Goal: Navigation & Orientation: Understand site structure

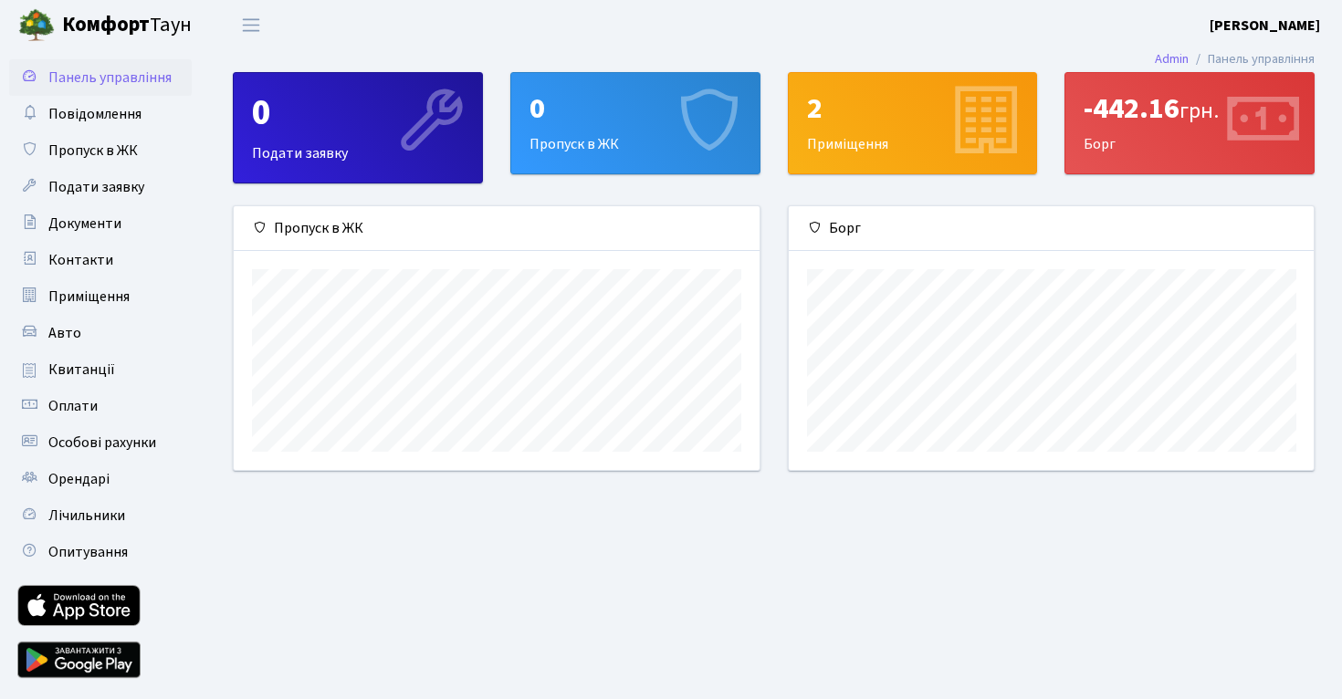
scroll to position [264, 525]
click at [126, 359] on link "Квитанції" at bounding box center [100, 369] width 183 height 37
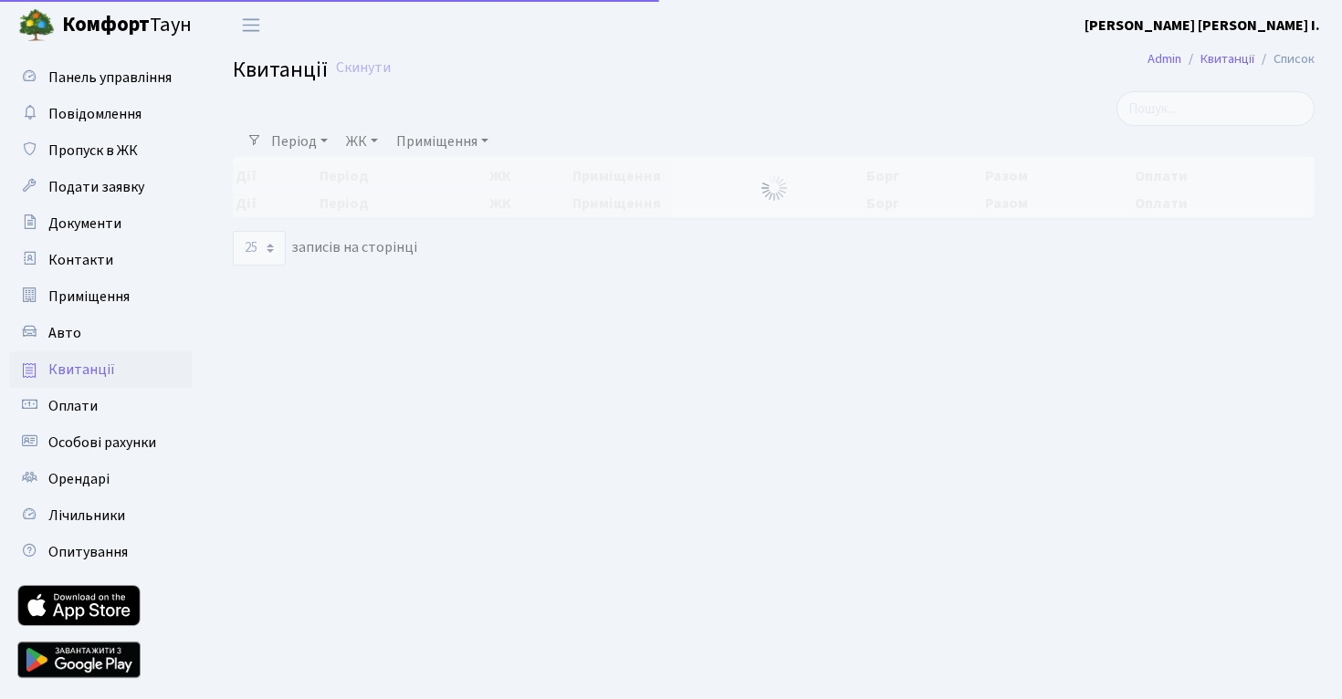
select select "25"
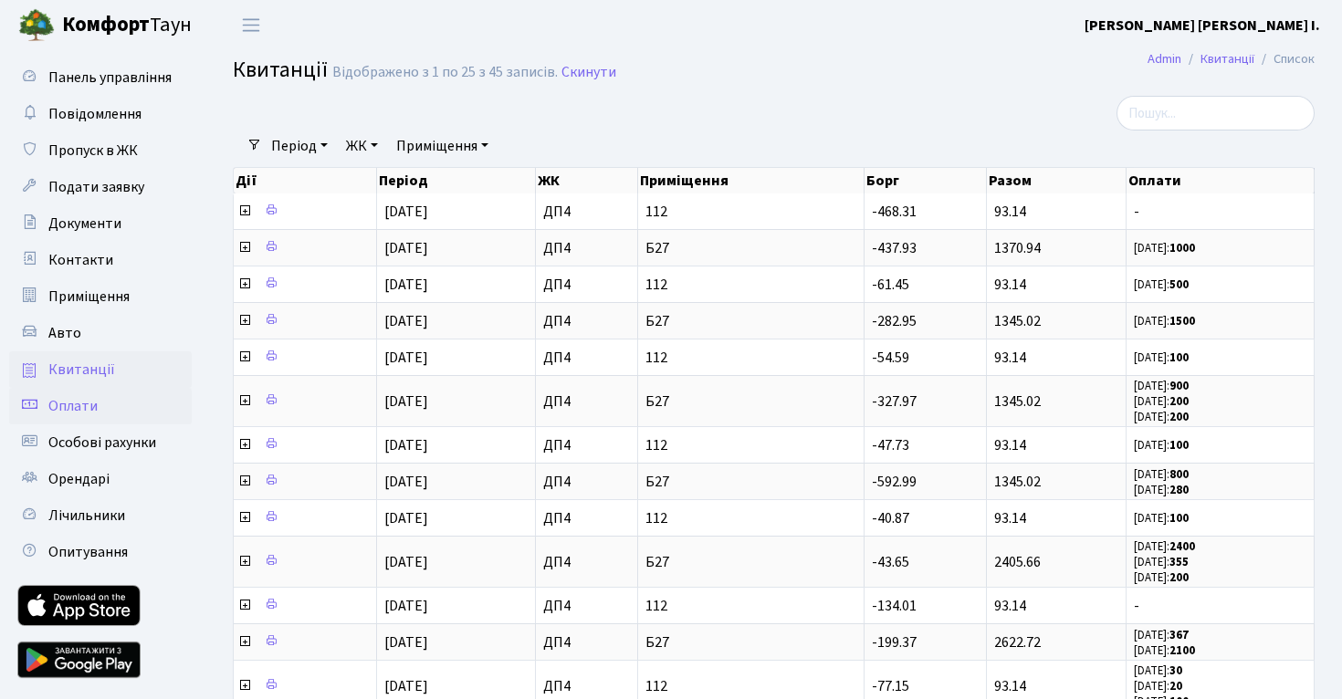
click at [89, 393] on link "Оплати" at bounding box center [100, 406] width 183 height 37
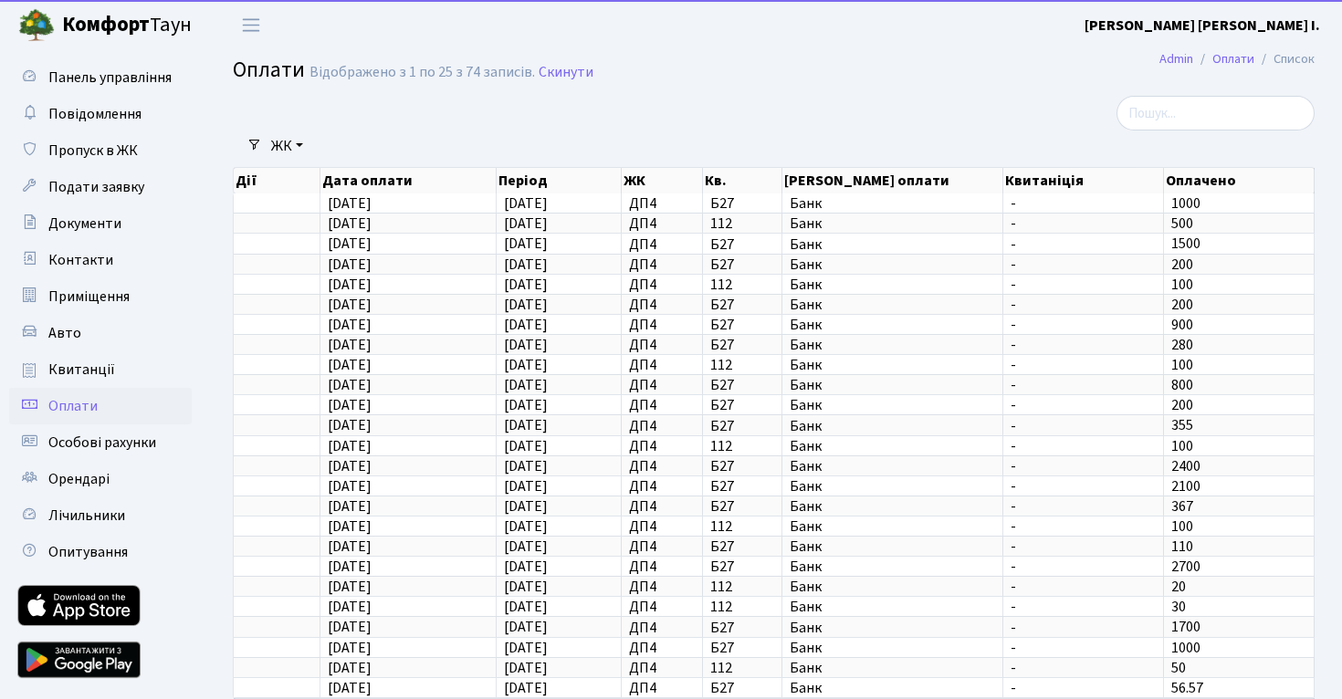
select select "25"
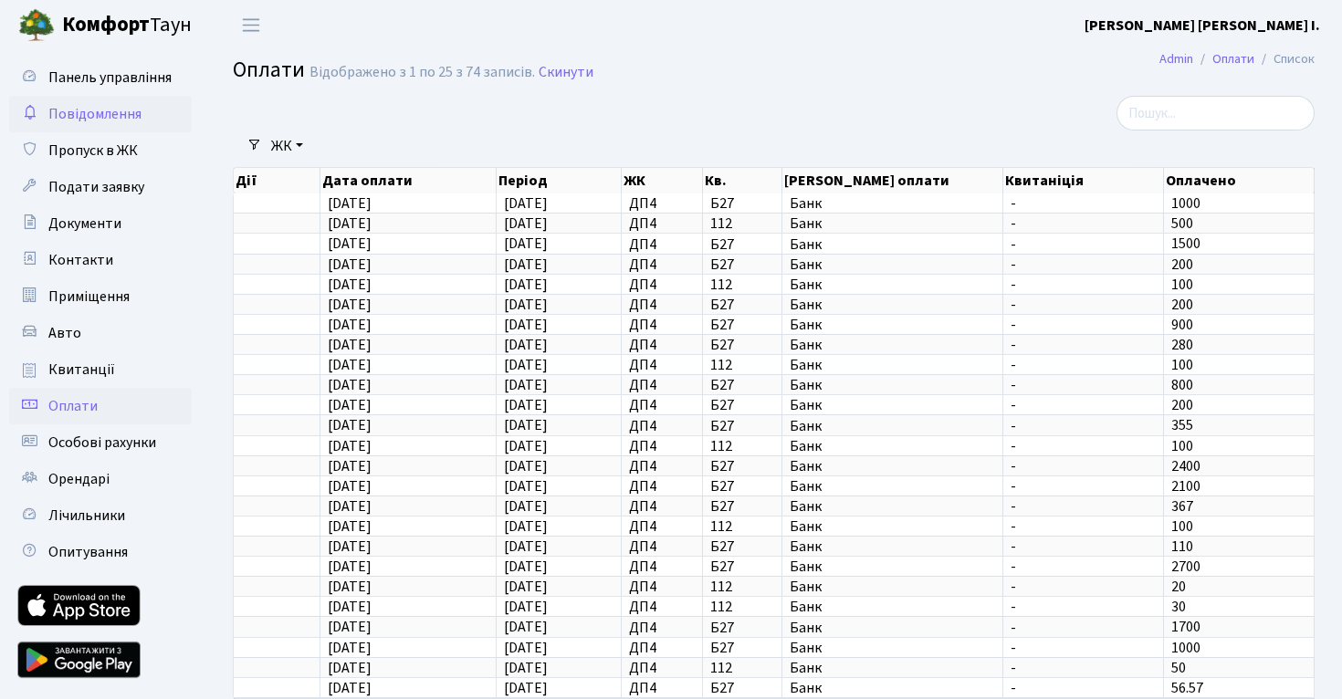
click at [101, 104] on span "Повідомлення" at bounding box center [94, 114] width 93 height 20
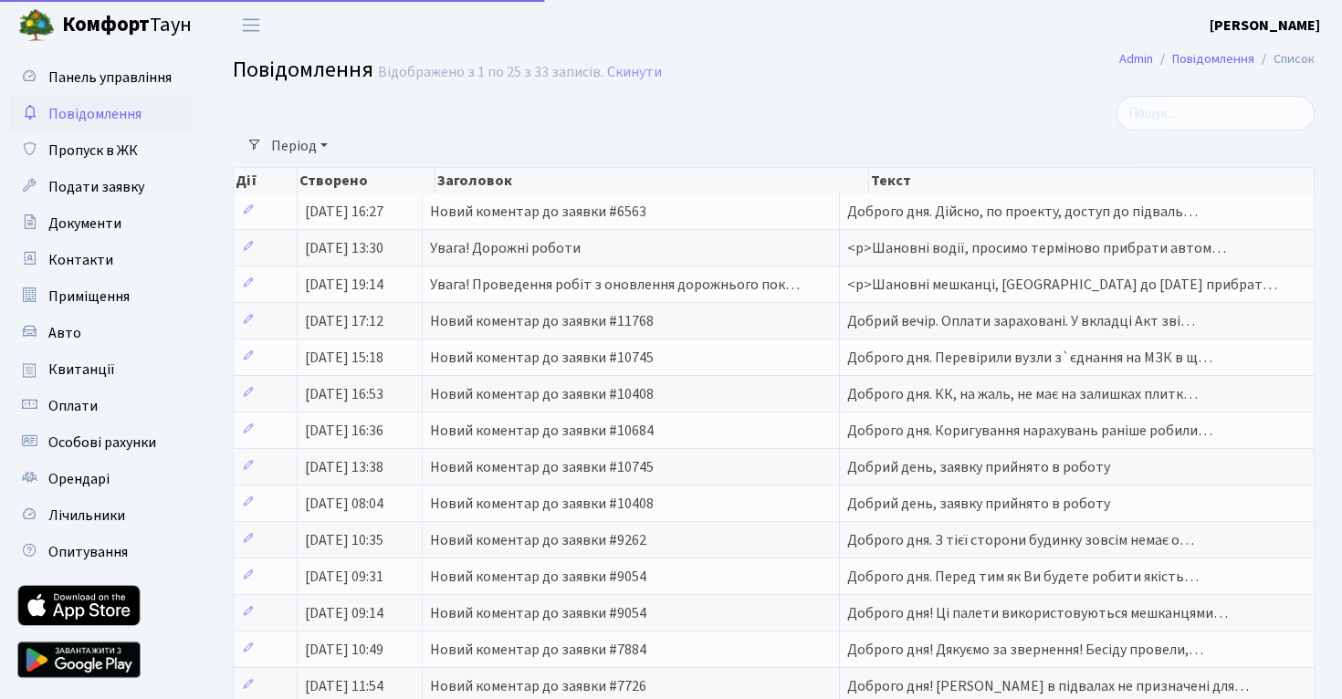
select select "25"
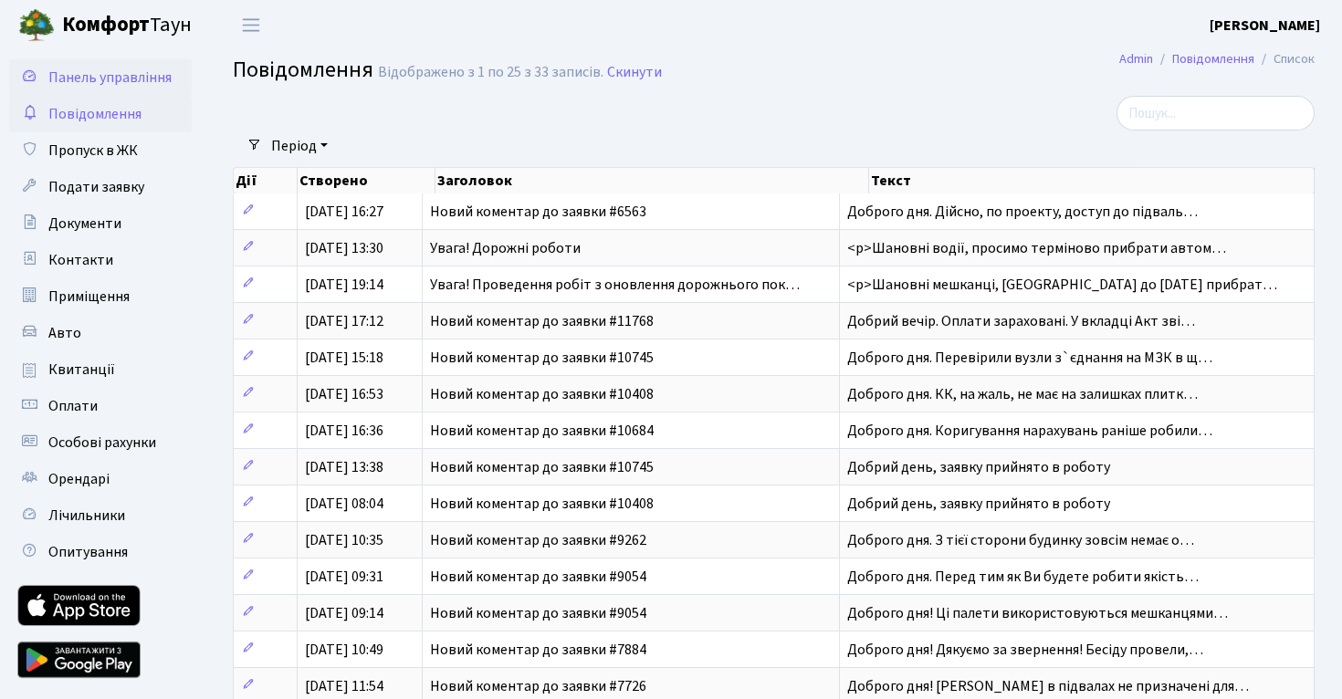
click at [131, 84] on span "Панель управління" at bounding box center [109, 78] width 123 height 20
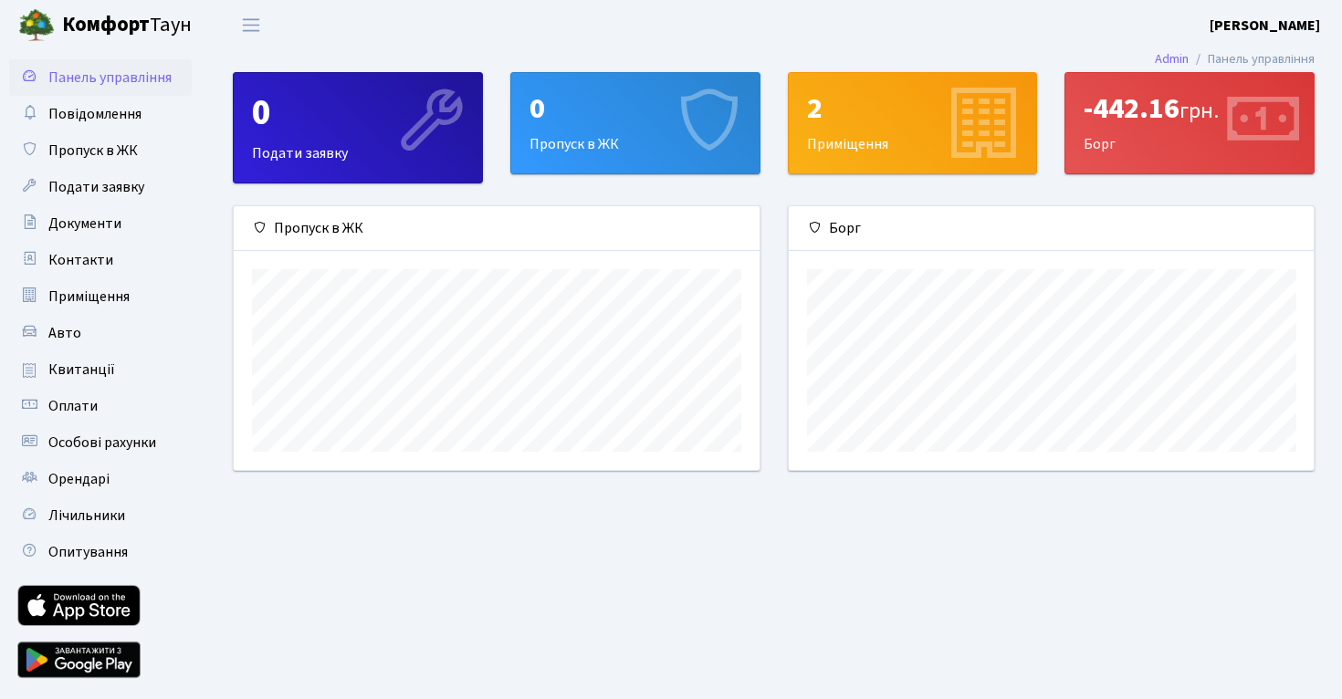
scroll to position [264, 525]
